Goal: Transaction & Acquisition: Purchase product/service

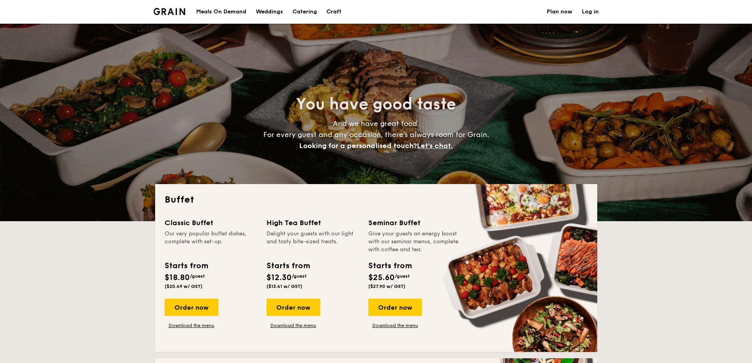
select select
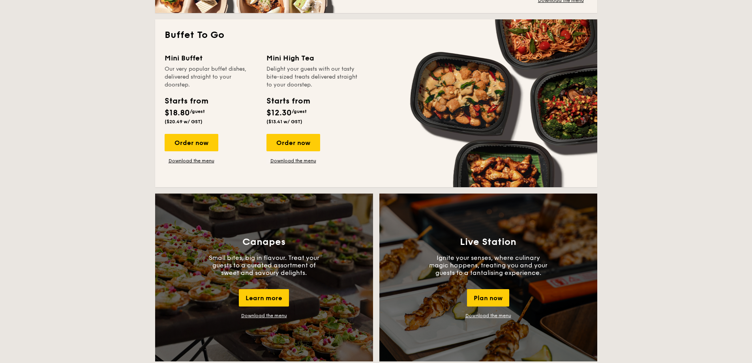
scroll to position [513, 0]
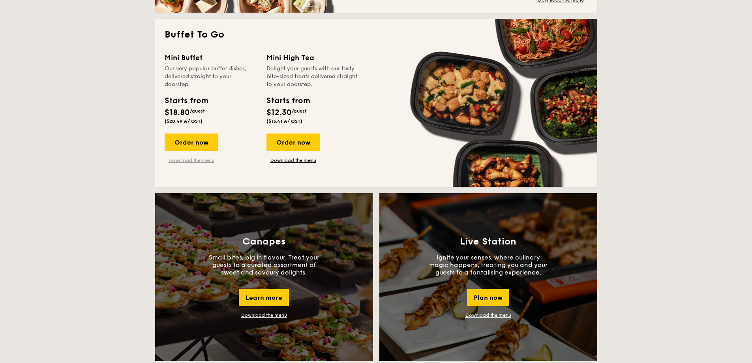
click at [188, 162] on link "Download the menu" at bounding box center [192, 160] width 54 height 6
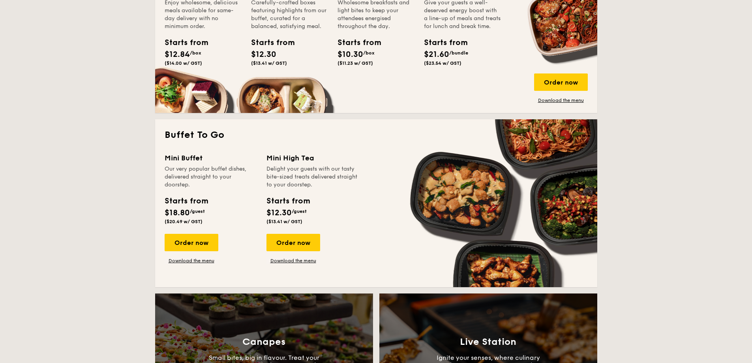
scroll to position [395, 0]
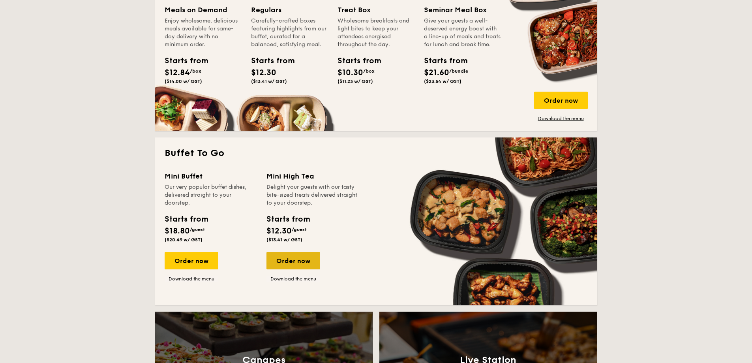
click at [290, 259] on div "Order now" at bounding box center [293, 260] width 54 height 17
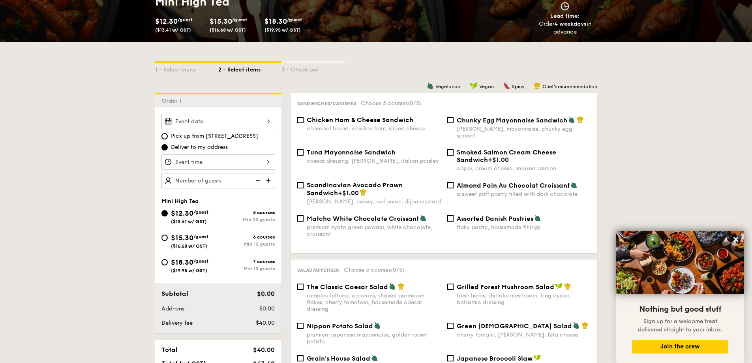
scroll to position [118, 0]
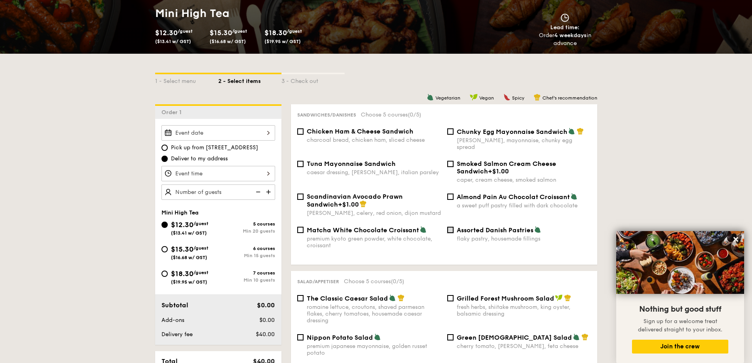
click at [450, 227] on input "Assorted Danish Pastries flaky pastry, housemade fillings" at bounding box center [450, 230] width 6 height 6
checkbox input "true"
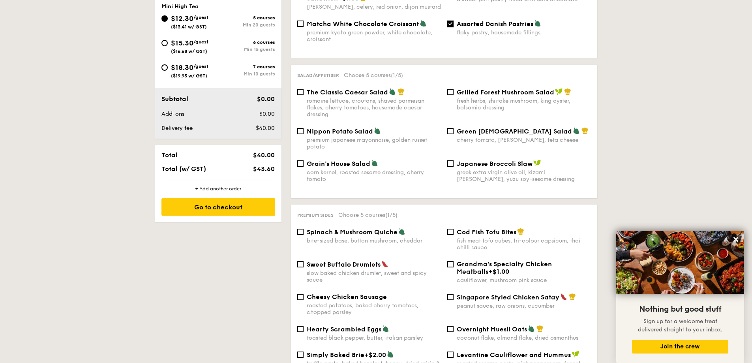
scroll to position [395, 0]
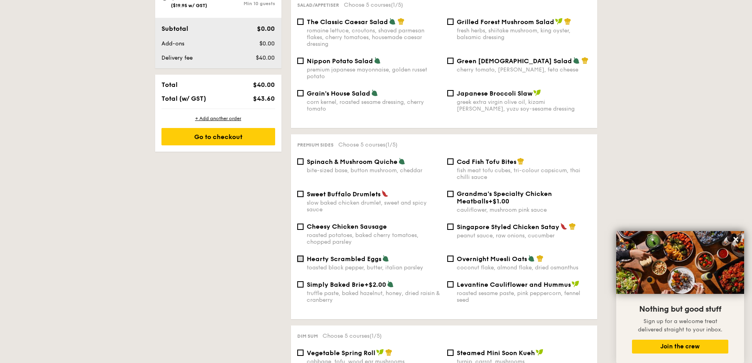
click at [301, 255] on input "Hearty Scrambled Eggs toasted black pepper, butter, italian parsley" at bounding box center [300, 258] width 6 height 6
checkbox input "true"
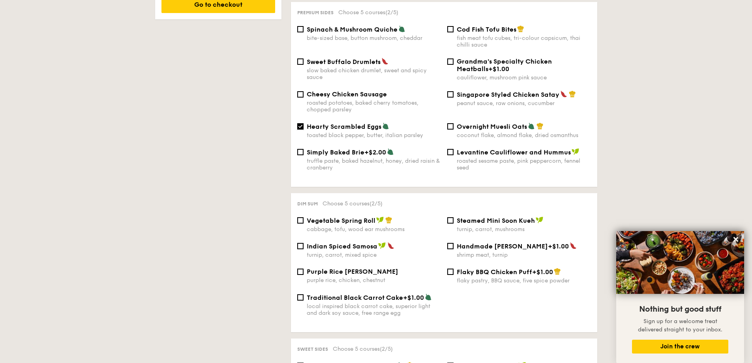
scroll to position [553, 0]
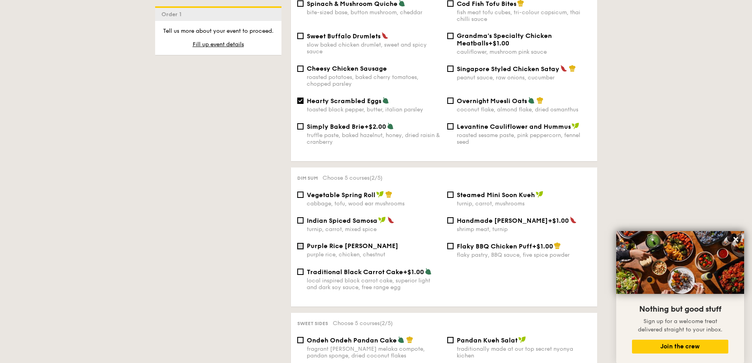
click at [303, 243] on input "Purple Rice Loh Mai Kai purple rice, chicken, chestnut" at bounding box center [300, 246] width 6 height 6
checkbox input "true"
click at [302, 268] on input "Traditional Black Carrot Cake +$1.00 local inspired black carrot cake, superior…" at bounding box center [300, 271] width 6 height 6
checkbox input "true"
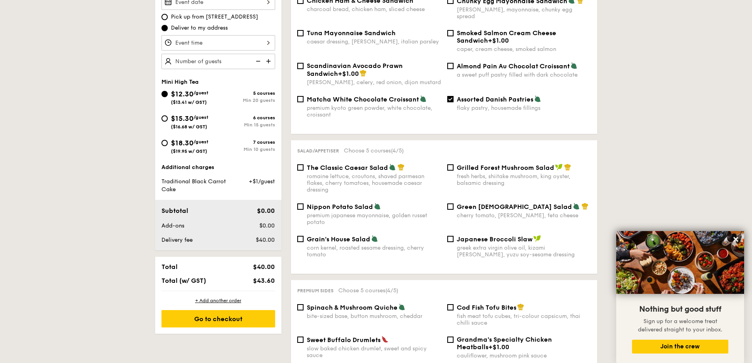
scroll to position [237, 0]
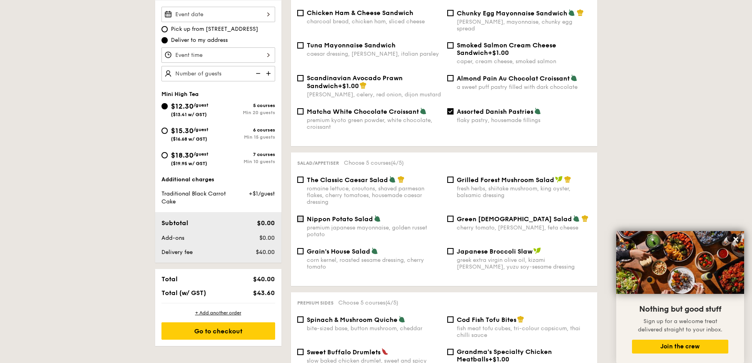
click at [298, 216] on input "Nippon Potato Salad premium japanese mayonnaise, golden russet potato" at bounding box center [300, 219] width 6 height 6
checkbox input "true"
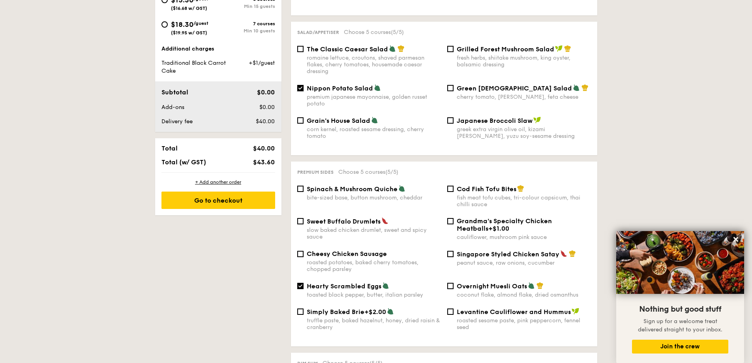
scroll to position [355, 0]
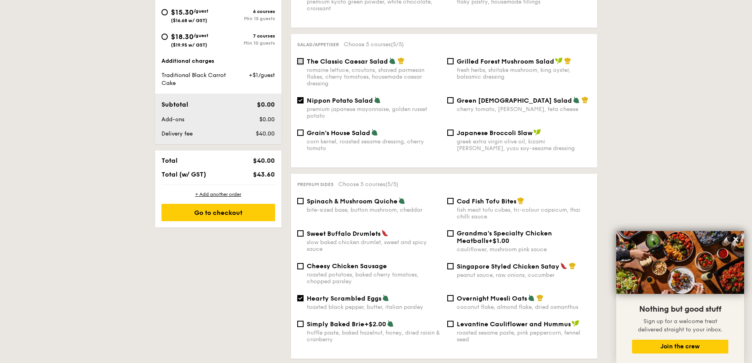
click at [302, 58] on input "The Classic Caesar Salad romaine lettuce, croutons, shaved parmesan flakes, che…" at bounding box center [300, 61] width 6 height 6
checkbox input "true"
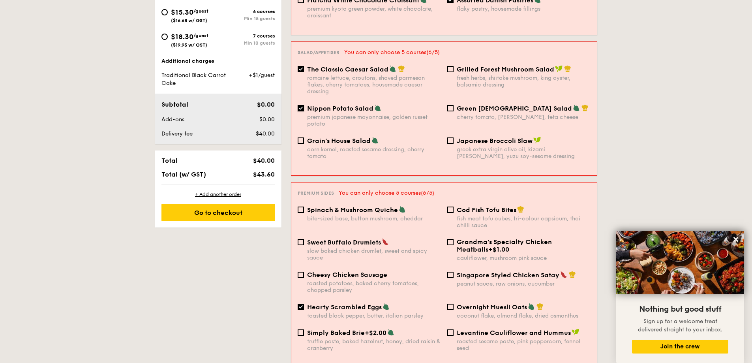
click at [300, 105] on input "Nippon Potato Salad premium japanese mayonnaise, golden russet potato" at bounding box center [301, 108] width 6 height 6
checkbox input "false"
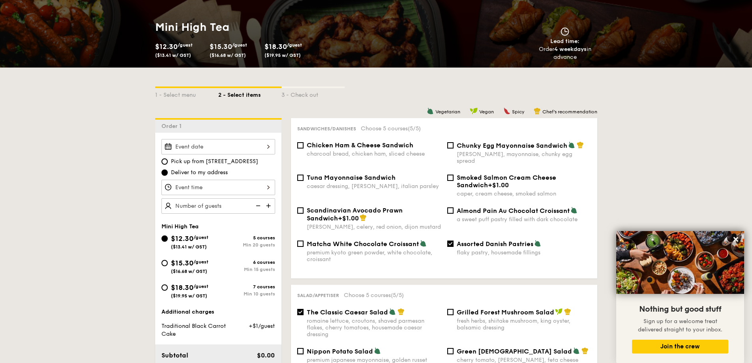
scroll to position [118, 0]
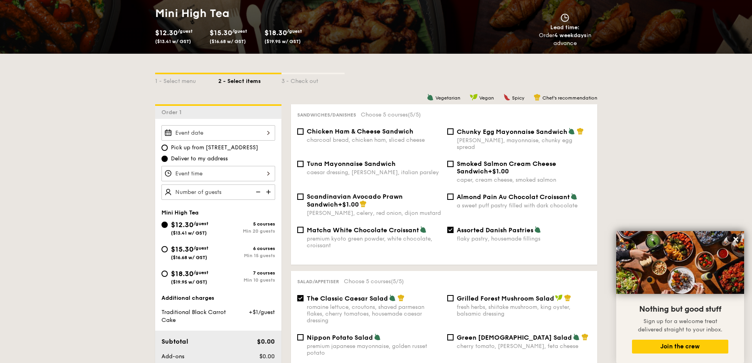
click at [256, 176] on div at bounding box center [218, 173] width 114 height 15
